Goal: Information Seeking & Learning: Learn about a topic

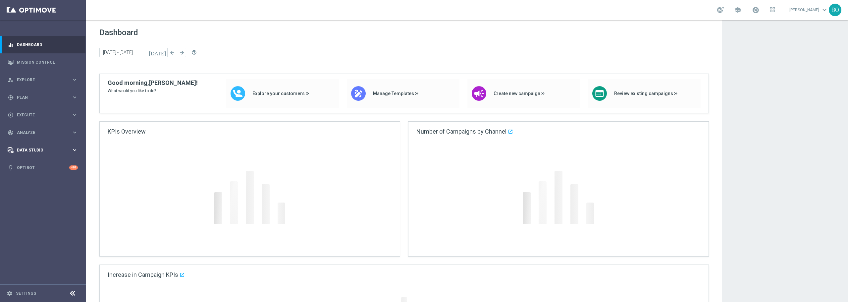
click at [32, 148] on span "Data Studio" at bounding box center [44, 150] width 55 height 4
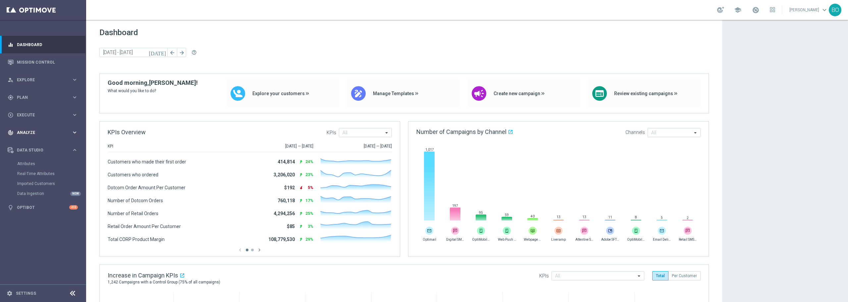
click at [28, 132] on span "Analyze" at bounding box center [44, 132] width 55 height 4
click at [25, 147] on link "Customer 360" at bounding box center [43, 145] width 52 height 5
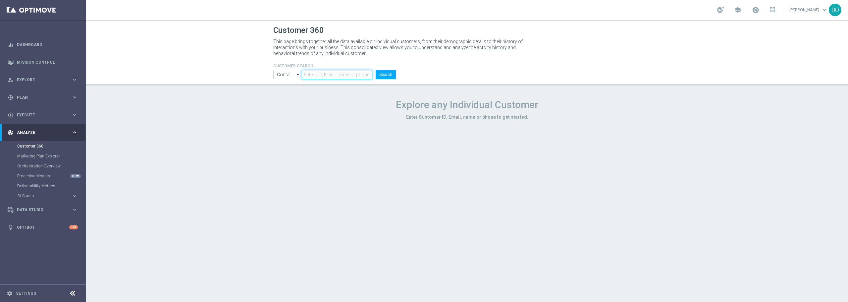
click at [342, 74] on input "text" at bounding box center [337, 74] width 71 height 9
paste input "10412924673"
type input "10412924673"
click at [378, 77] on button "Search" at bounding box center [386, 74] width 20 height 9
